Goal: Navigation & Orientation: Find specific page/section

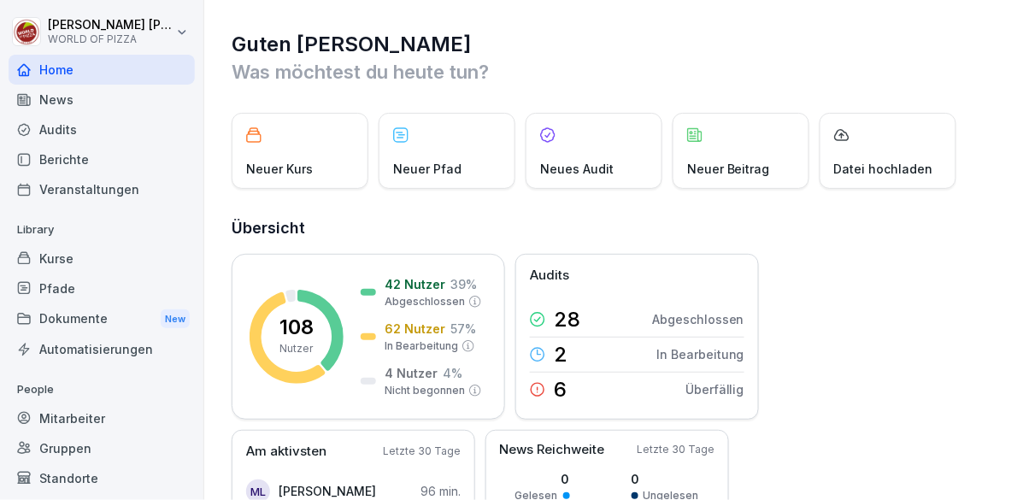
click at [85, 157] on div "Berichte" at bounding box center [102, 159] width 186 height 30
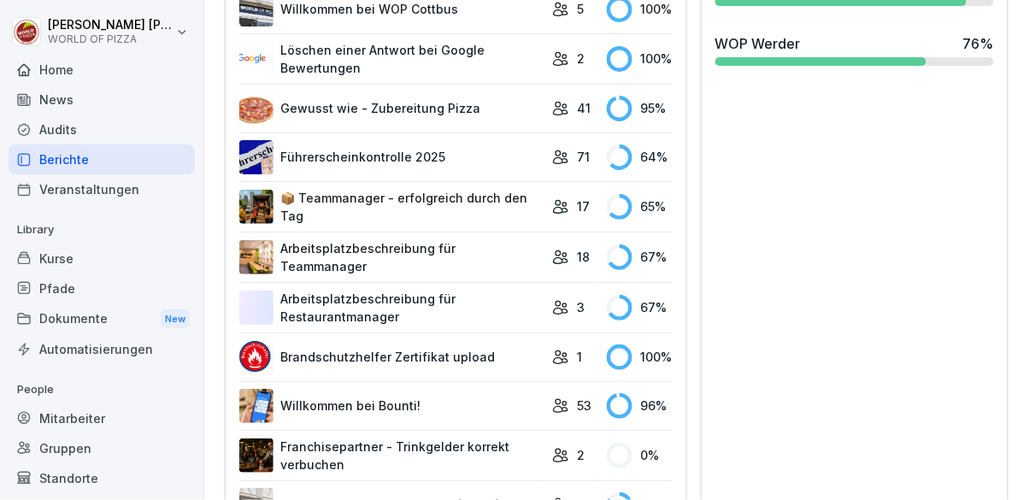
scroll to position [834, 0]
click at [113, 424] on div "Mitarbeiter" at bounding box center [102, 418] width 186 height 30
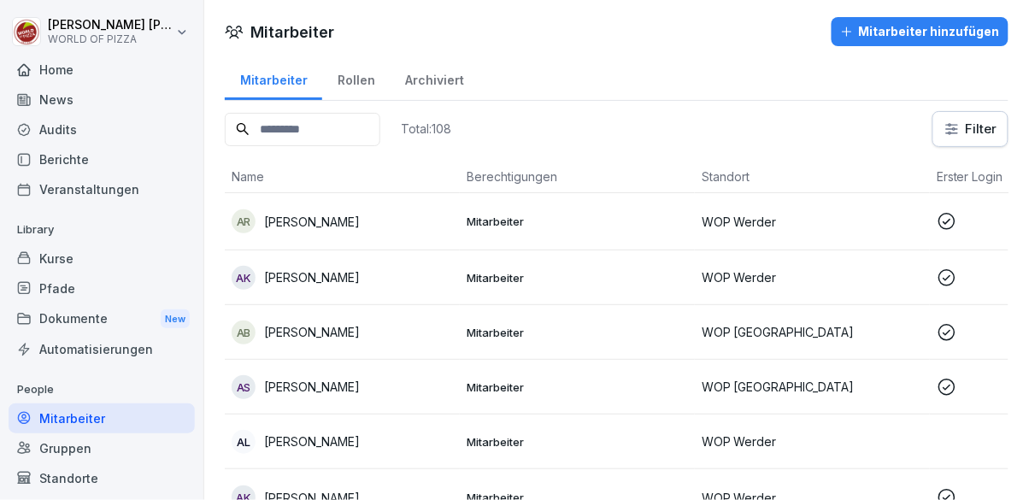
click at [103, 486] on div "Standorte" at bounding box center [102, 478] width 186 height 30
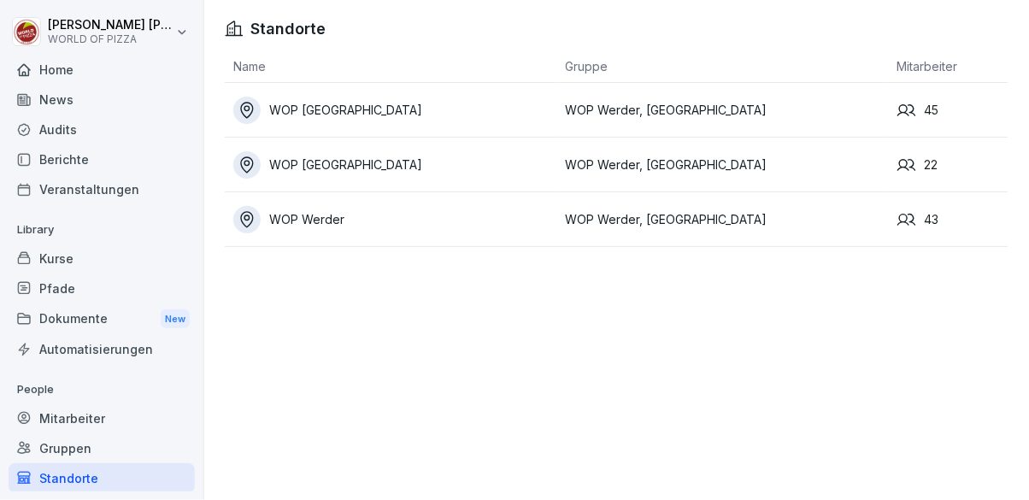
click at [427, 168] on div "WOP [GEOGRAPHIC_DATA]" at bounding box center [395, 164] width 324 height 27
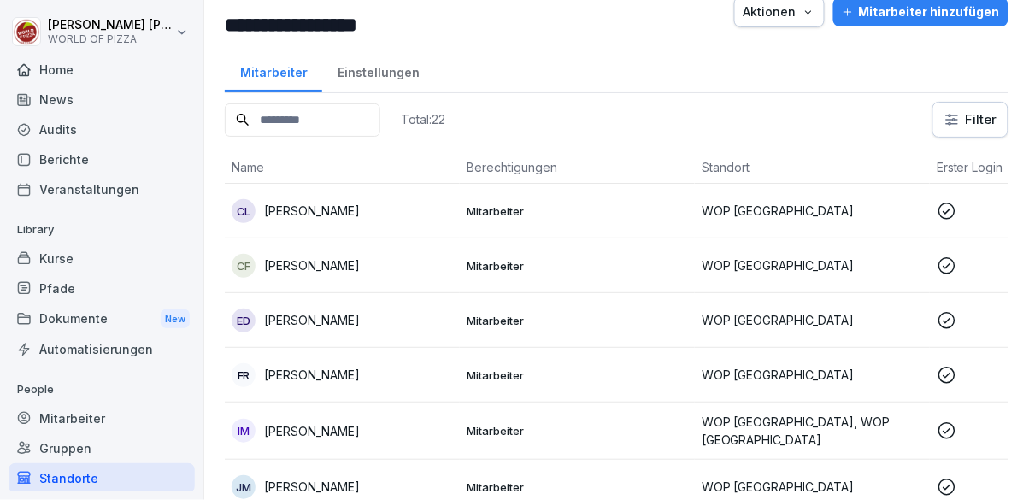
scroll to position [34, 0]
click at [469, 325] on p "Mitarbeiter" at bounding box center [577, 319] width 221 height 15
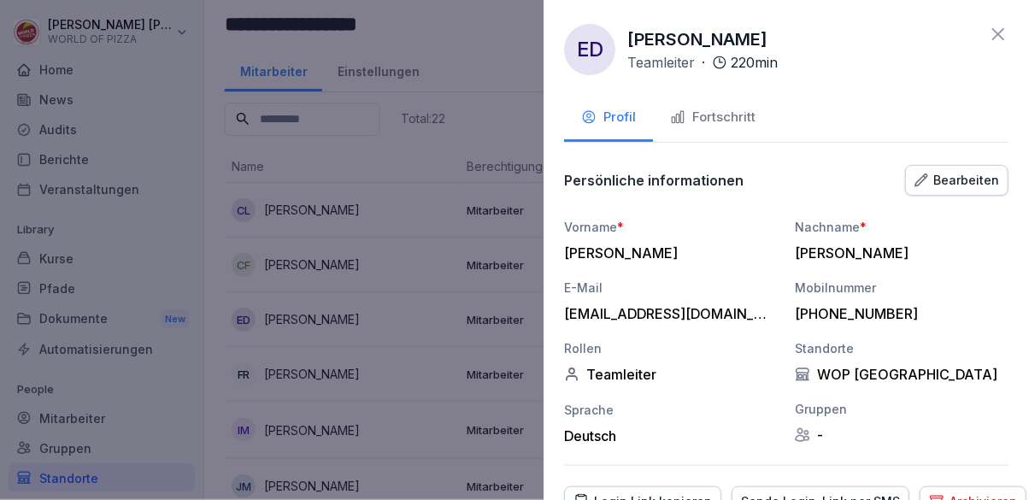
click at [732, 114] on div "Fortschritt" at bounding box center [712, 118] width 85 height 20
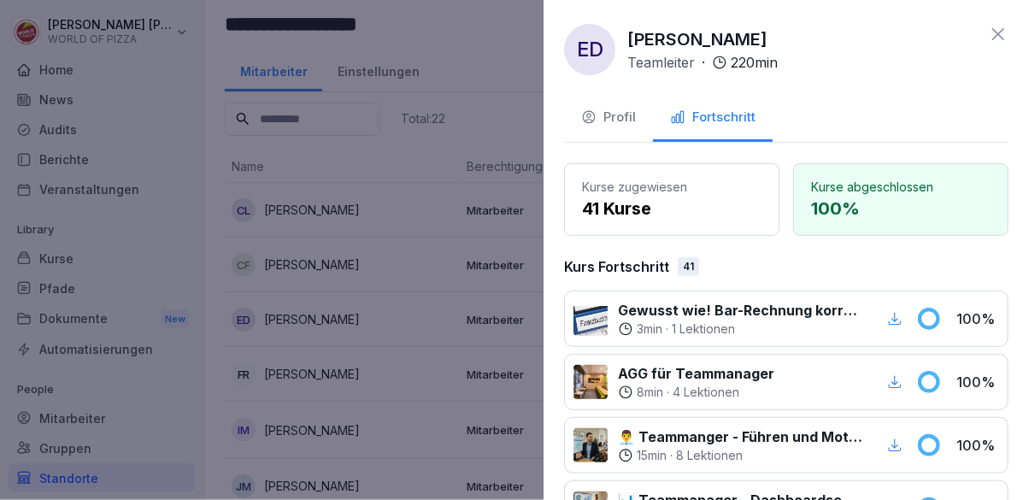
click at [418, 333] on div at bounding box center [514, 250] width 1029 height 500
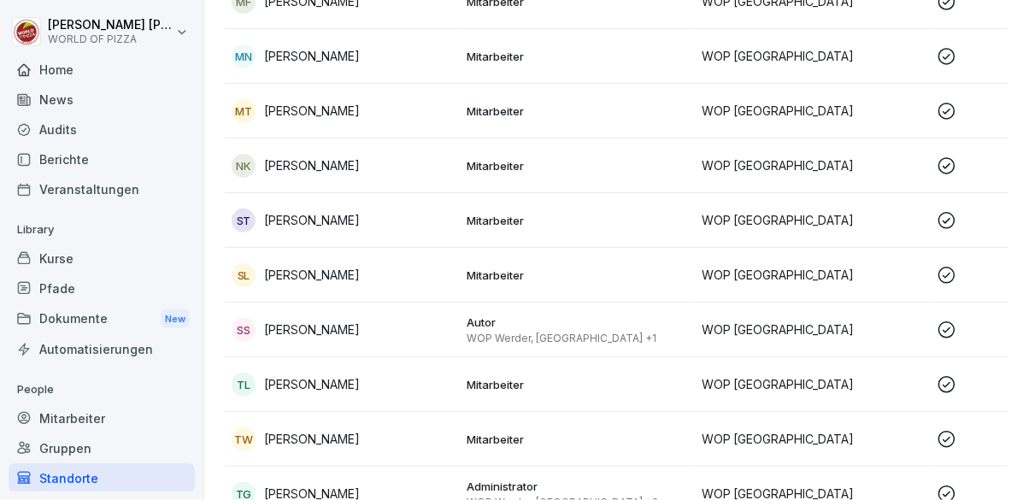
scroll to position [793, 0]
click at [476, 223] on p "Mitarbeiter" at bounding box center [577, 219] width 221 height 15
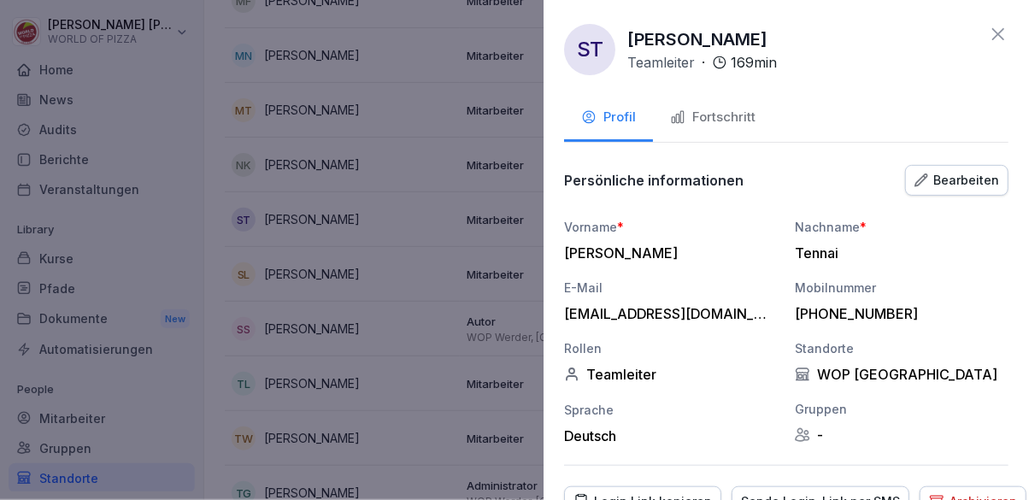
click at [709, 121] on div "Fortschritt" at bounding box center [712, 118] width 85 height 20
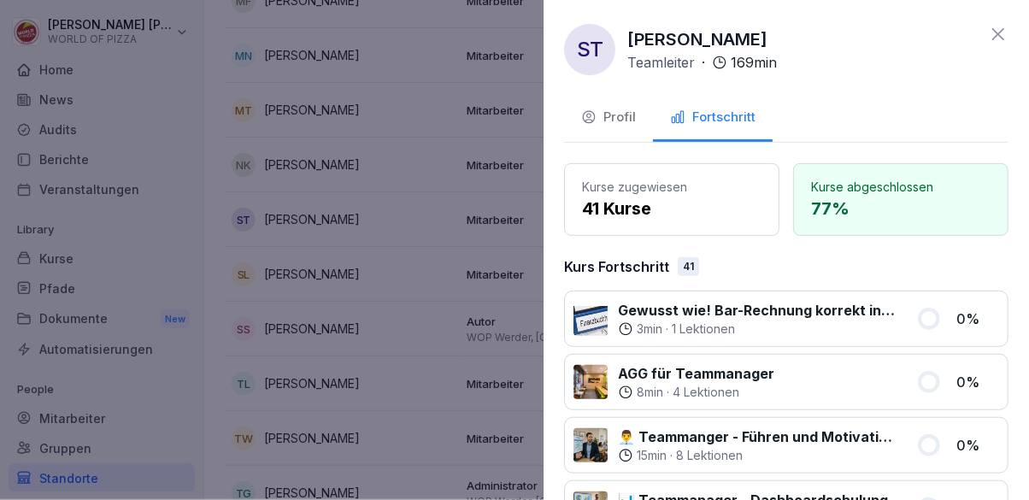
click at [457, 320] on div at bounding box center [514, 250] width 1029 height 500
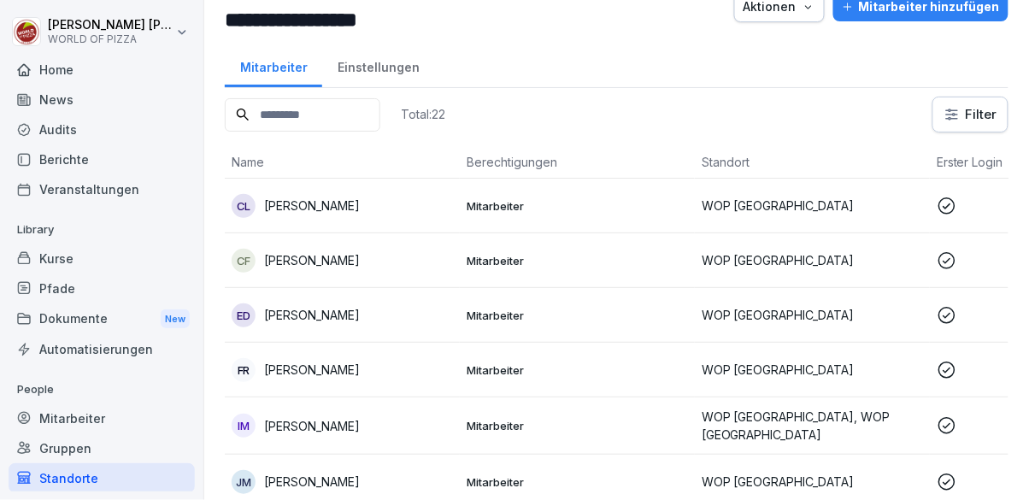
scroll to position [41, 0]
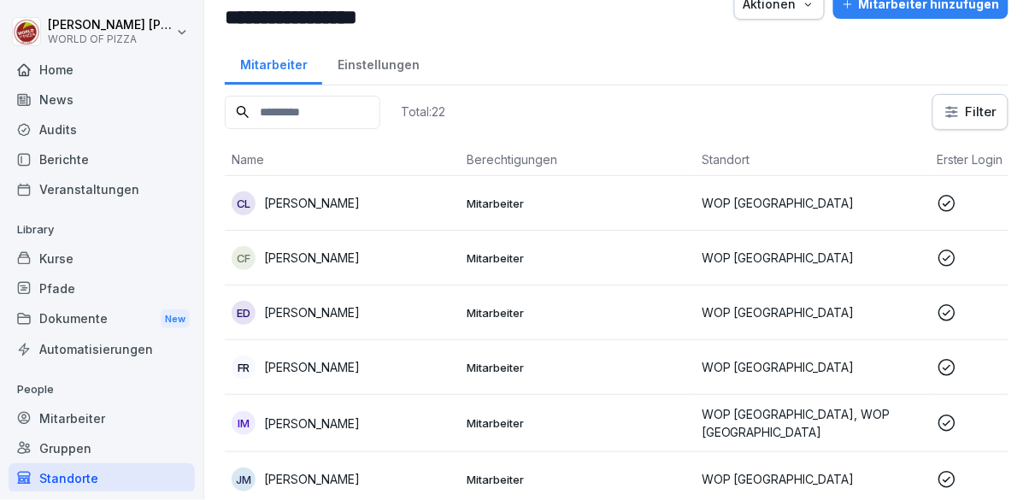
click at [426, 203] on div "CL [PERSON_NAME]" at bounding box center [342, 203] width 221 height 24
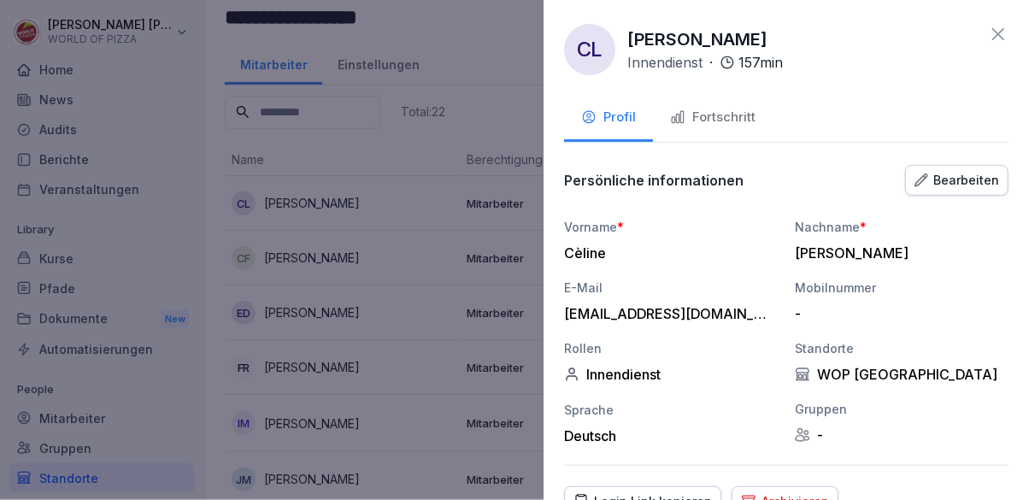
click at [717, 124] on div "Fortschritt" at bounding box center [712, 118] width 85 height 20
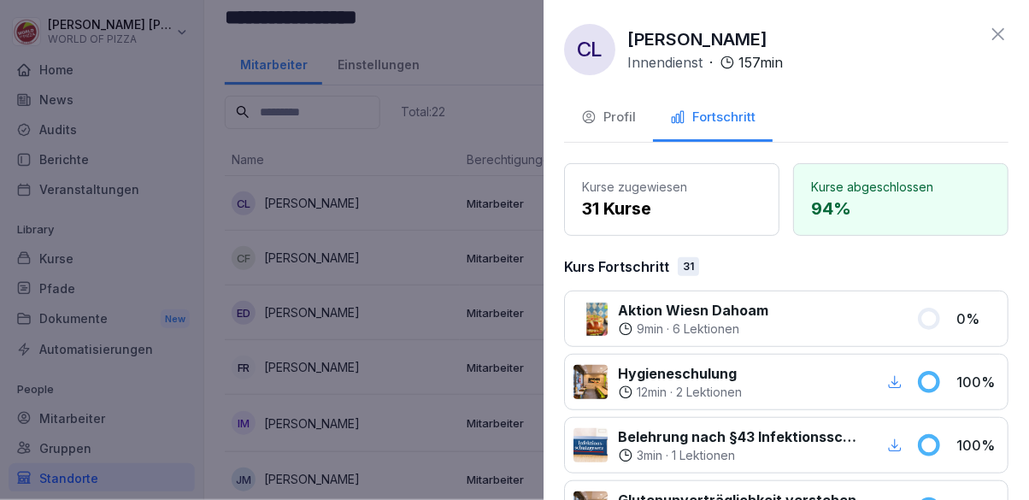
click at [422, 382] on div at bounding box center [514, 250] width 1029 height 500
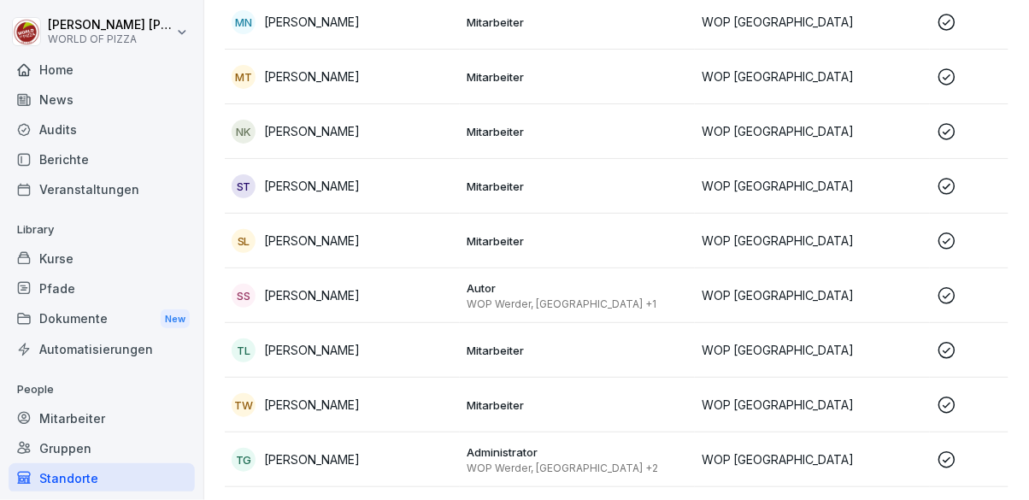
scroll to position [840, 0]
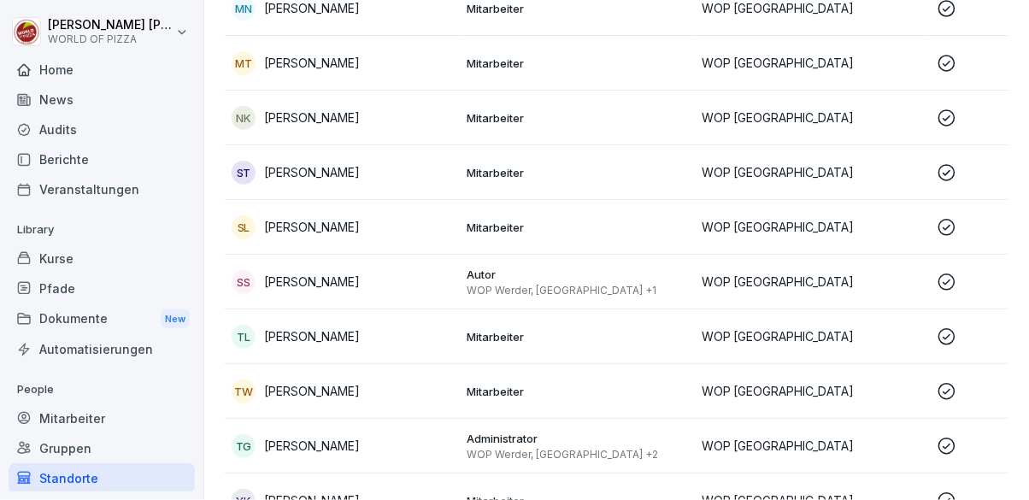
click at [470, 392] on p "Mitarbeiter" at bounding box center [577, 391] width 221 height 15
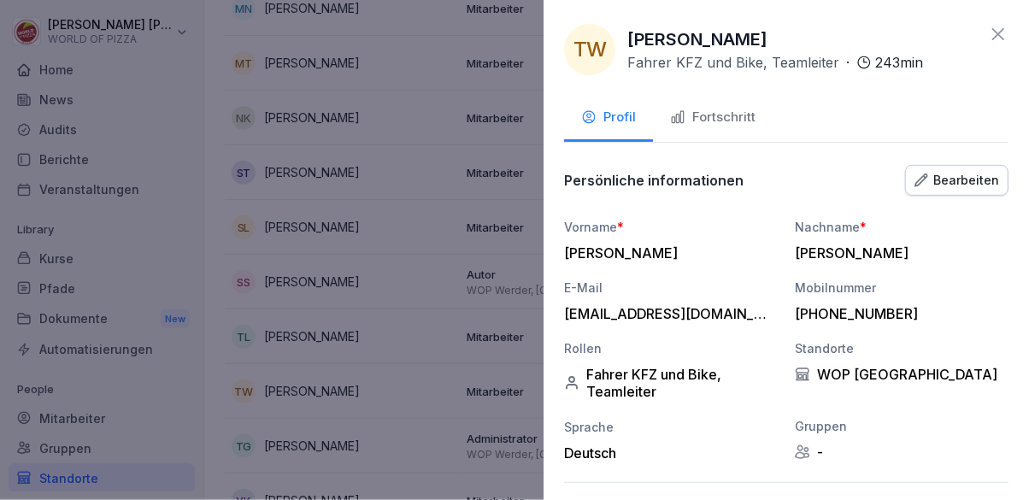
click at [744, 102] on button "Fortschritt" at bounding box center [713, 119] width 120 height 46
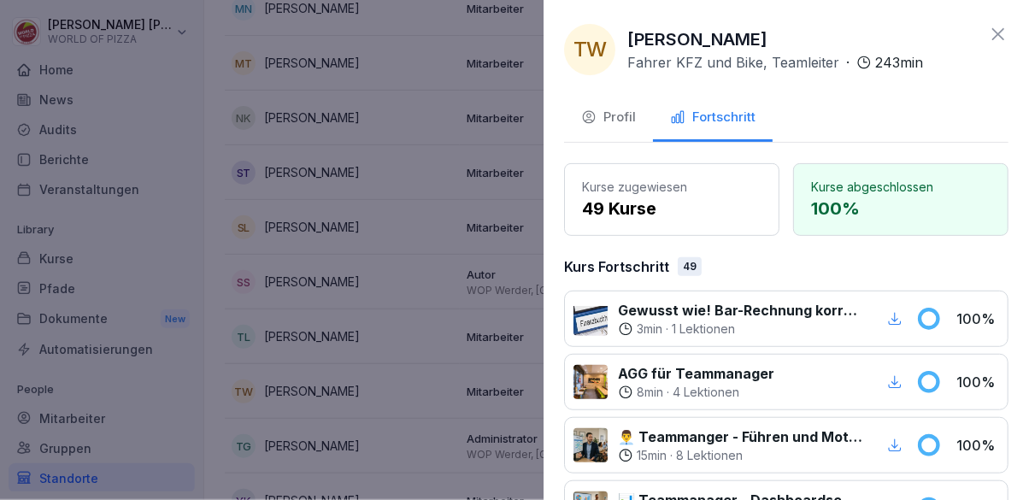
click at [437, 325] on div at bounding box center [514, 250] width 1029 height 500
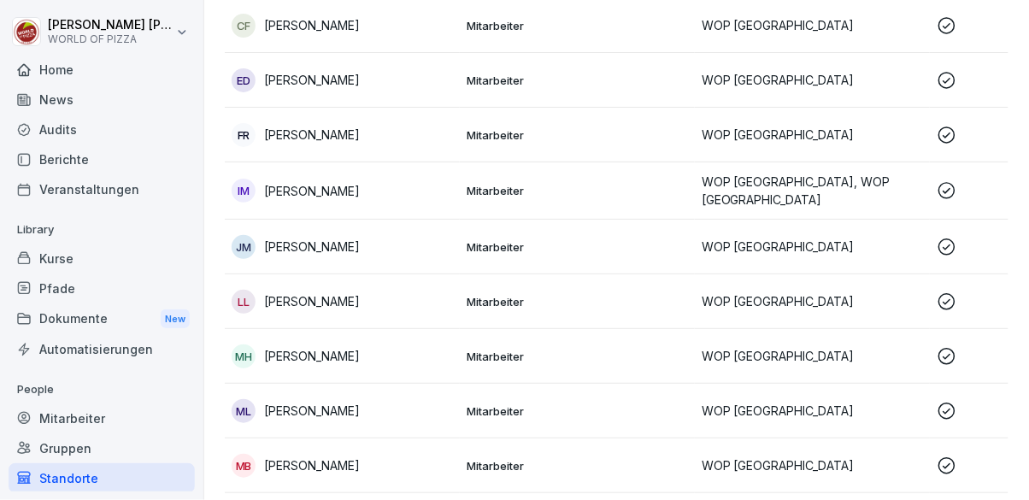
scroll to position [0, 0]
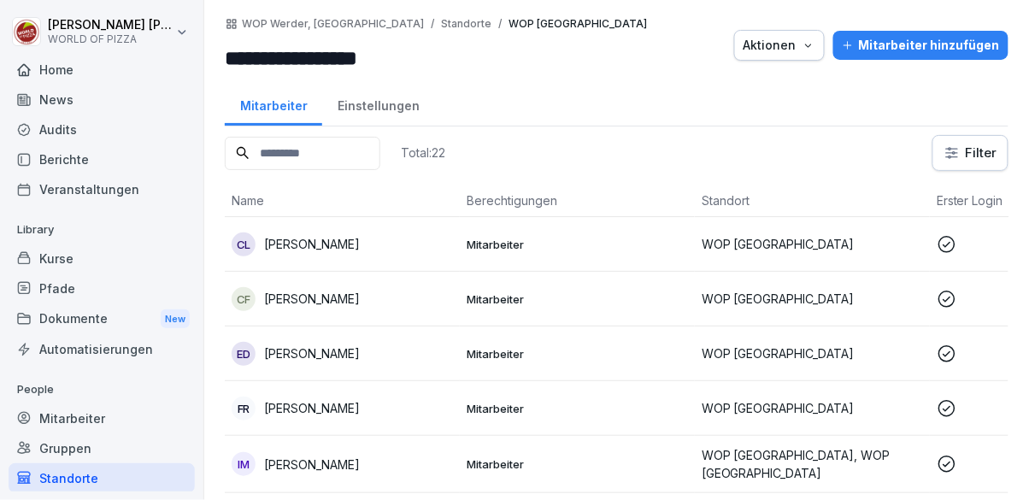
click at [181, 34] on html "**********" at bounding box center [514, 250] width 1029 height 500
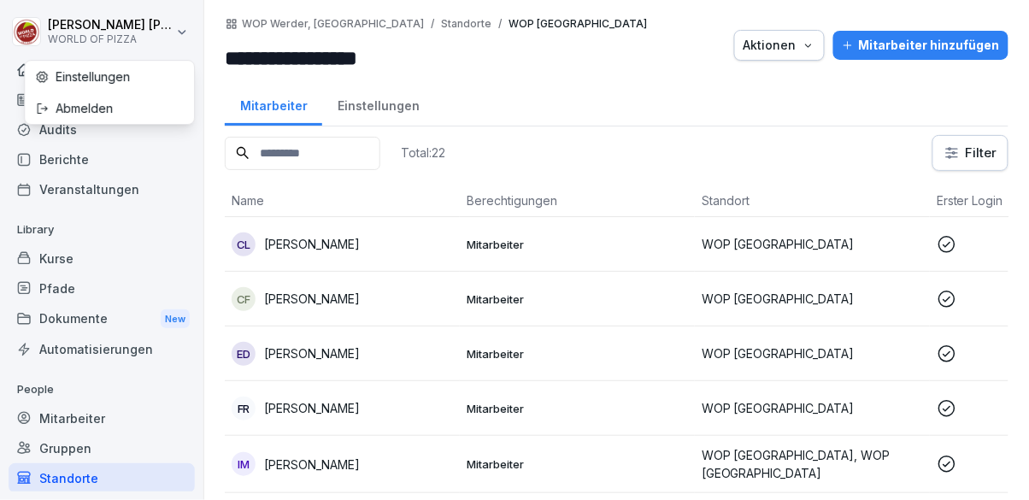
click at [164, 107] on div "Abmelden" at bounding box center [109, 108] width 169 height 32
